Goal: Transaction & Acquisition: Purchase product/service

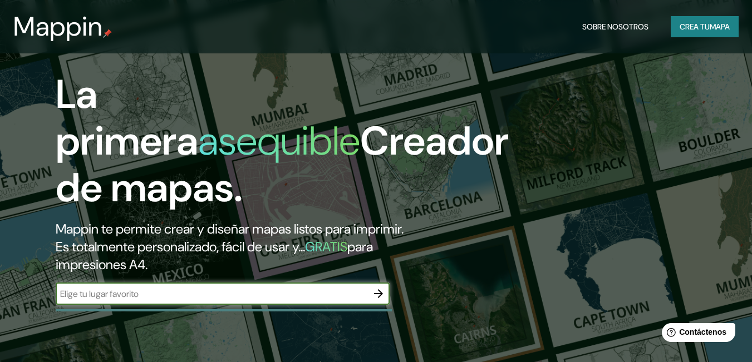
scroll to position [223, 0]
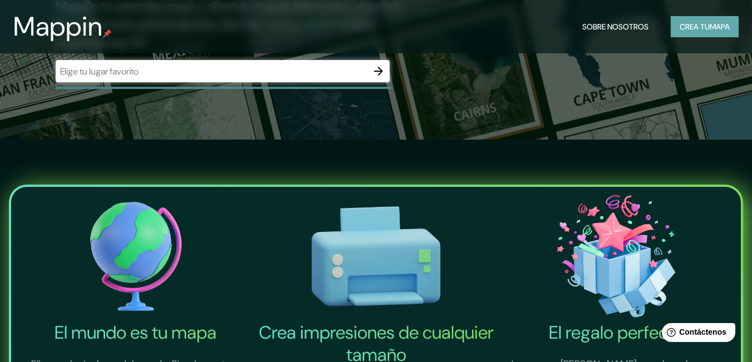
click at [687, 22] on font "Crea tu" at bounding box center [695, 27] width 30 height 10
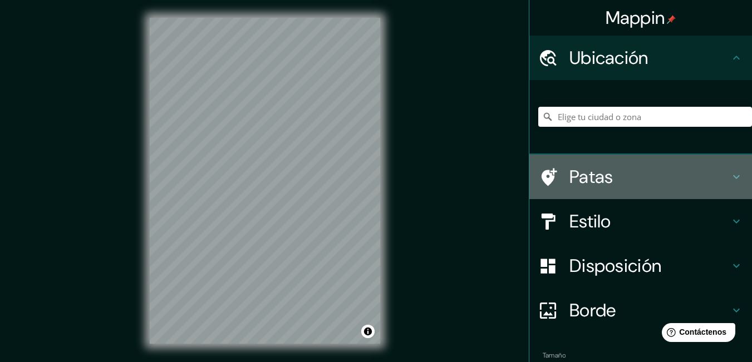
click at [733, 176] on icon at bounding box center [736, 177] width 7 height 4
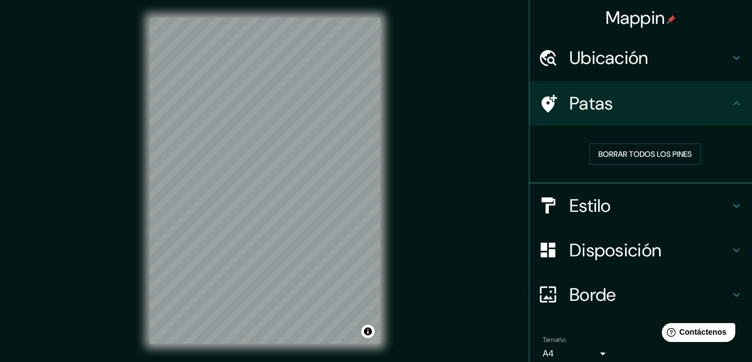
click at [733, 103] on icon at bounding box center [736, 103] width 7 height 4
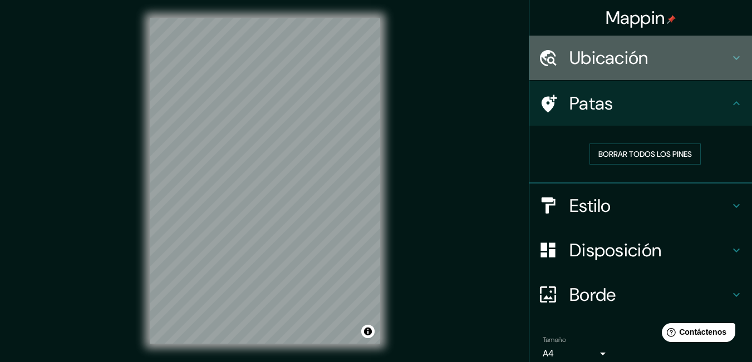
click at [731, 55] on icon at bounding box center [736, 57] width 13 height 13
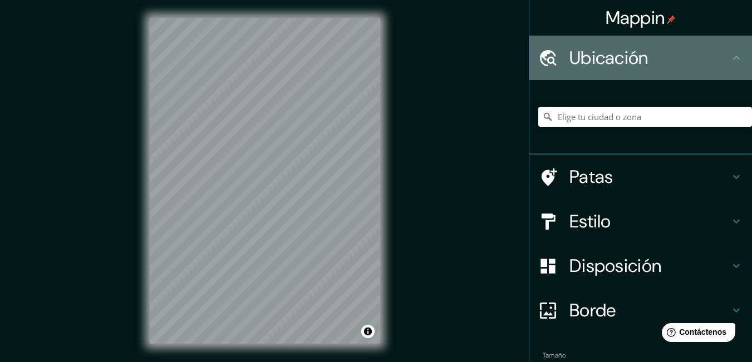
click at [731, 55] on icon at bounding box center [736, 57] width 13 height 13
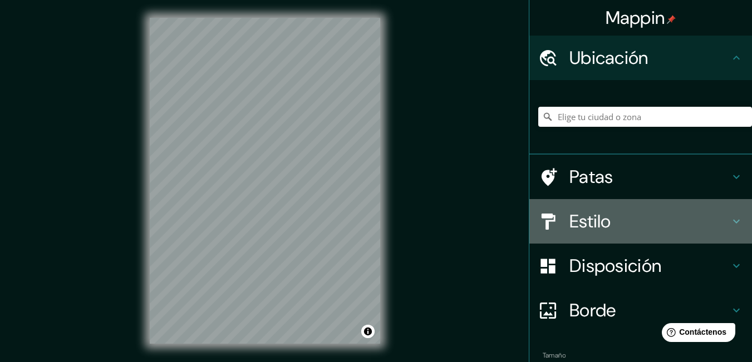
click at [730, 225] on icon at bounding box center [736, 221] width 13 height 13
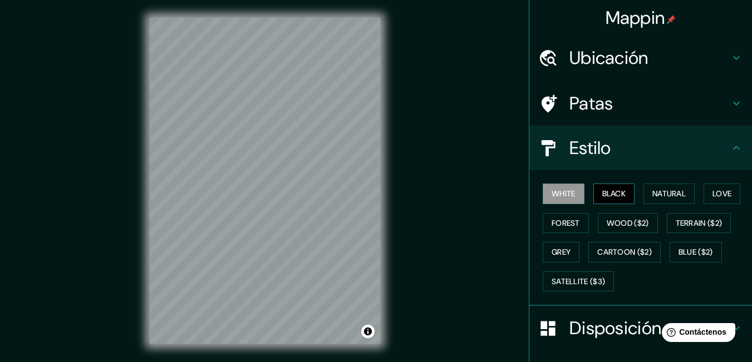
click at [602, 189] on button "Black" at bounding box center [614, 194] width 42 height 21
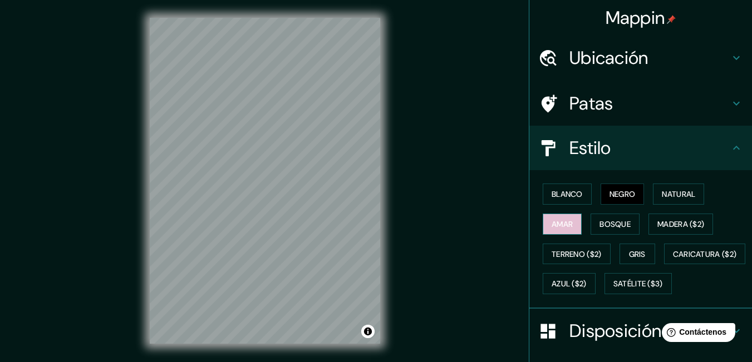
click at [553, 219] on font "Amar" at bounding box center [562, 224] width 21 height 10
click at [599, 229] on font "Bosque" at bounding box center [614, 224] width 31 height 10
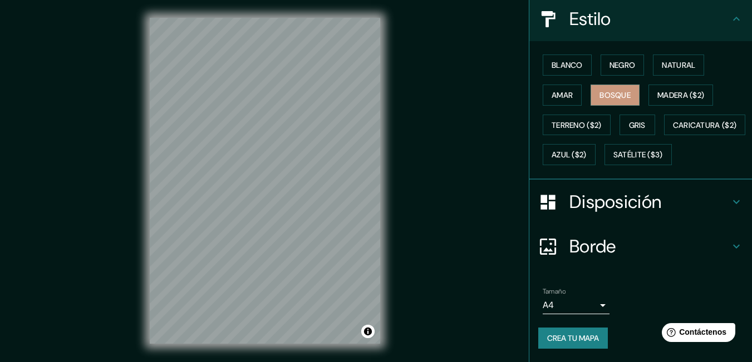
click at [612, 211] on font "Disposición" at bounding box center [615, 201] width 92 height 23
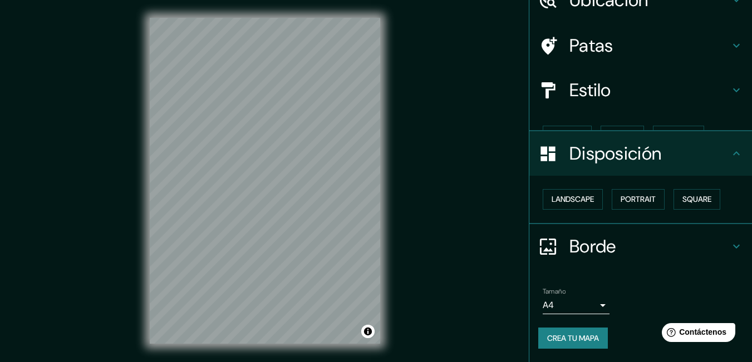
scroll to position [39, 0]
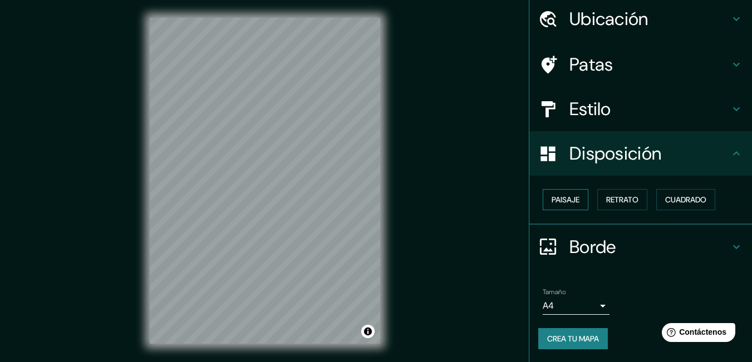
click at [555, 199] on font "Paisaje" at bounding box center [566, 200] width 28 height 10
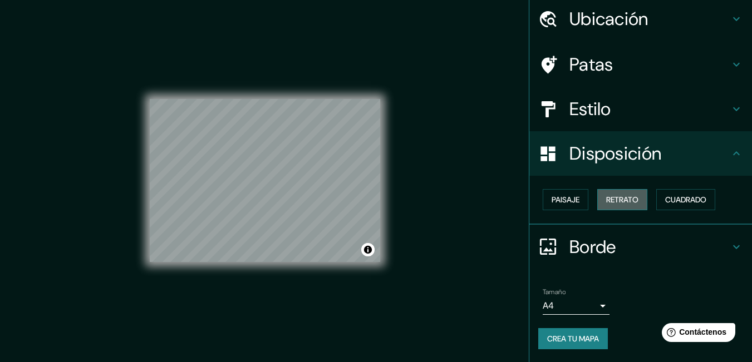
click at [611, 200] on font "Retrato" at bounding box center [622, 200] width 32 height 10
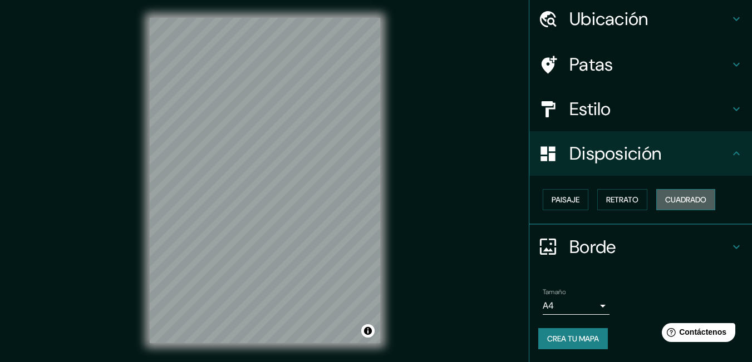
click at [657, 200] on button "Cuadrado" at bounding box center [685, 199] width 59 height 21
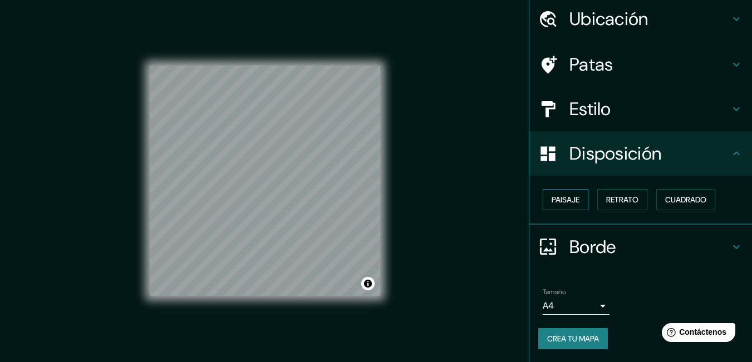
click at [565, 199] on font "Paisaje" at bounding box center [566, 200] width 28 height 10
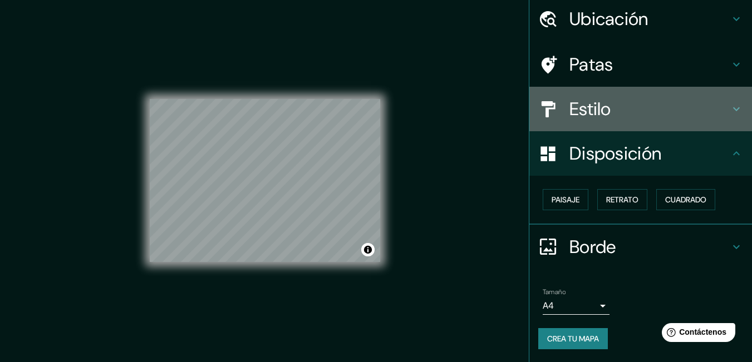
click at [677, 101] on h4 "Estilo" at bounding box center [649, 109] width 160 height 22
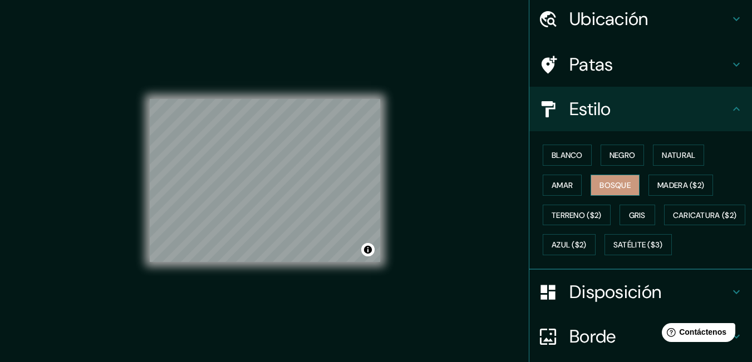
click at [611, 180] on font "Bosque" at bounding box center [614, 185] width 31 height 10
click at [683, 152] on font "Natural" at bounding box center [678, 155] width 33 height 10
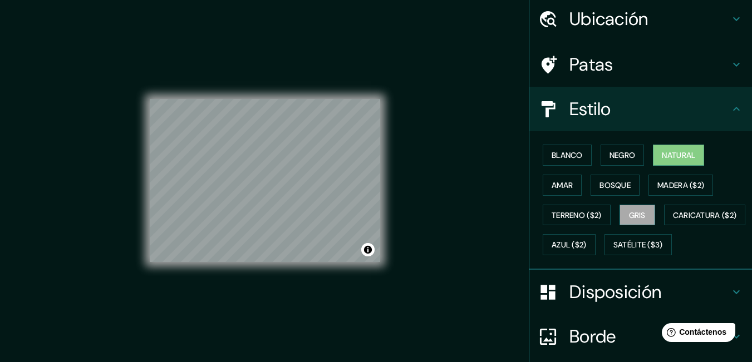
click at [641, 206] on button "Gris" at bounding box center [637, 215] width 36 height 21
click at [552, 152] on font "Blanco" at bounding box center [567, 155] width 31 height 10
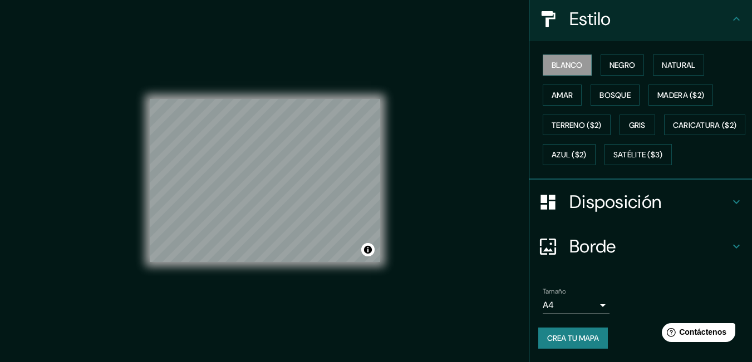
scroll to position [159, 0]
click at [590, 248] on font "Borde" at bounding box center [592, 246] width 47 height 23
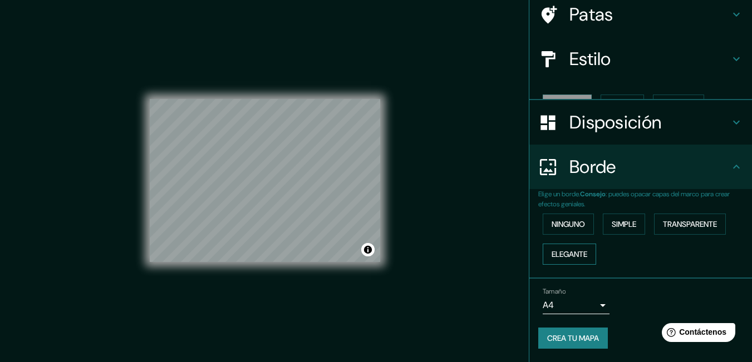
scroll to position [70, 0]
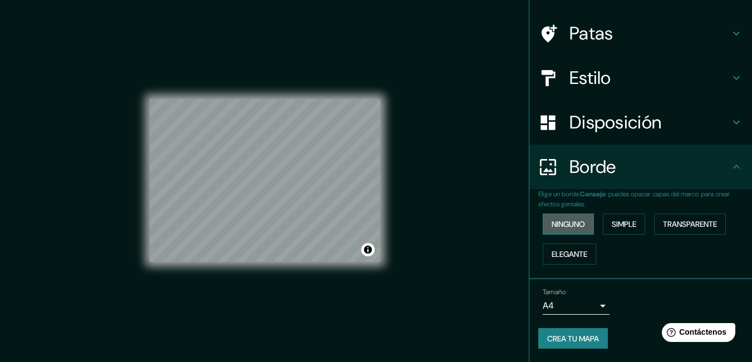
click at [574, 223] on font "Ninguno" at bounding box center [568, 224] width 33 height 10
click at [638, 221] on button "Simple" at bounding box center [624, 224] width 42 height 21
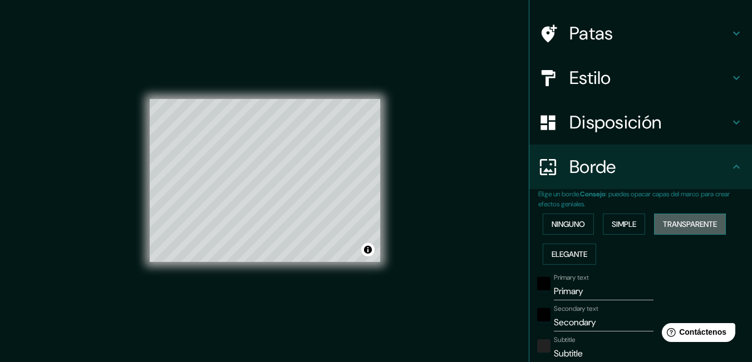
click at [670, 219] on font "Transparente" at bounding box center [690, 224] width 54 height 14
click at [555, 249] on font "Elegante" at bounding box center [570, 254] width 36 height 10
click at [564, 228] on font "Ninguno" at bounding box center [568, 224] width 33 height 10
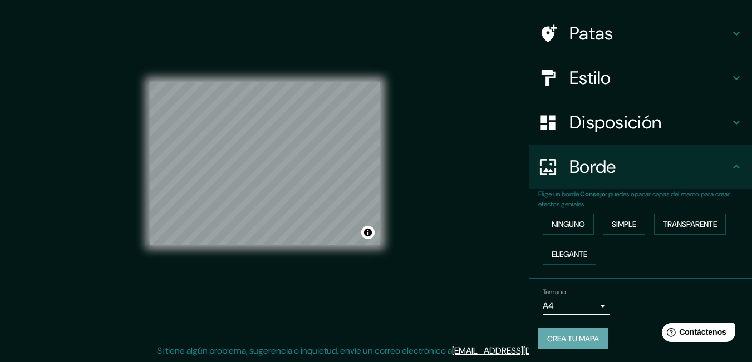
click at [562, 340] on font "Crea tu mapa" at bounding box center [573, 339] width 52 height 10
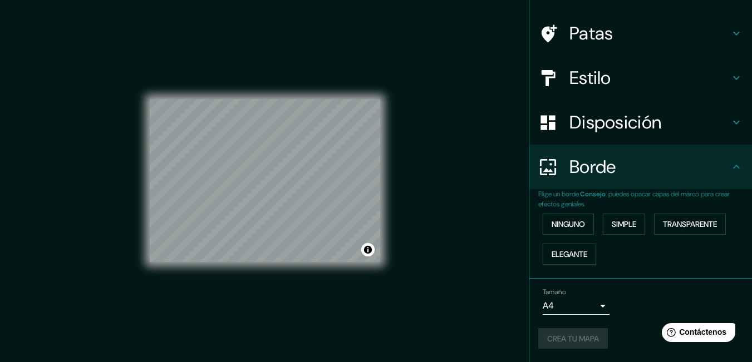
scroll to position [26, 0]
